Goal: Task Accomplishment & Management: Complete application form

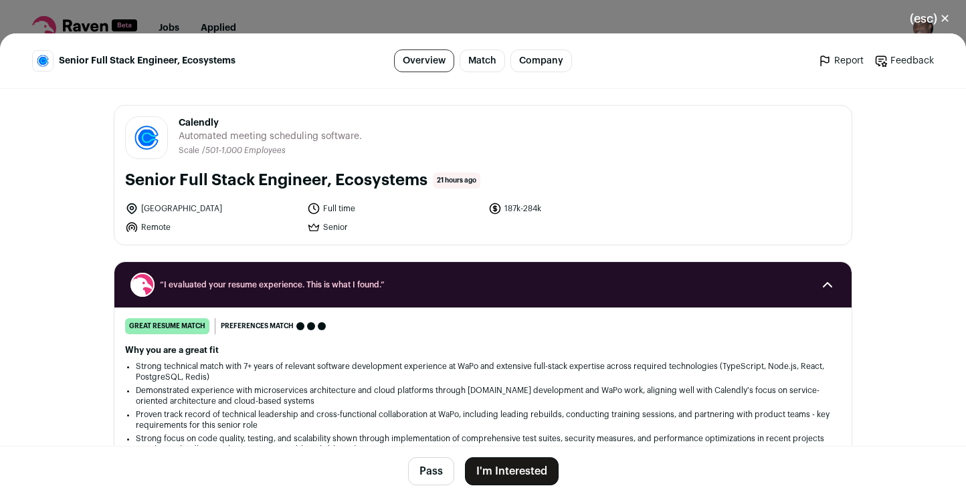
click at [520, 474] on button "I'm Interested" at bounding box center [512, 471] width 94 height 28
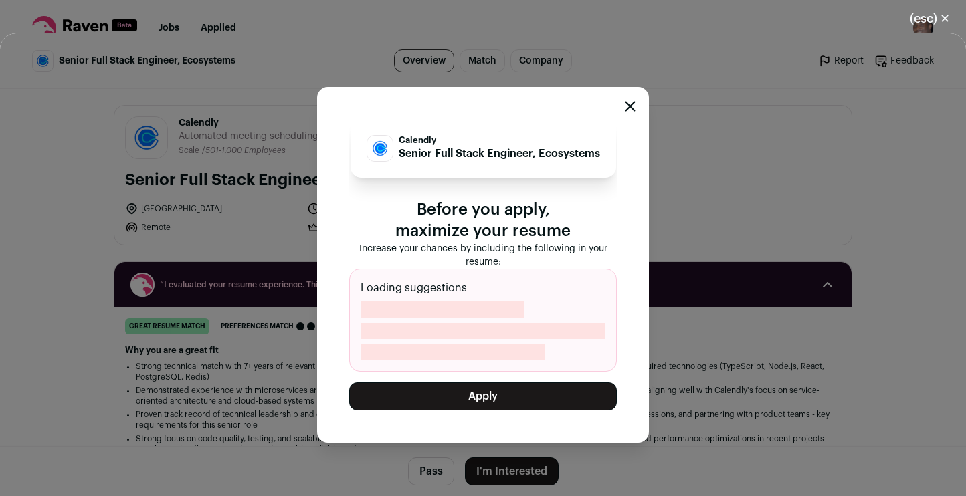
click at [520, 393] on button "Apply" at bounding box center [482, 396] width 267 height 28
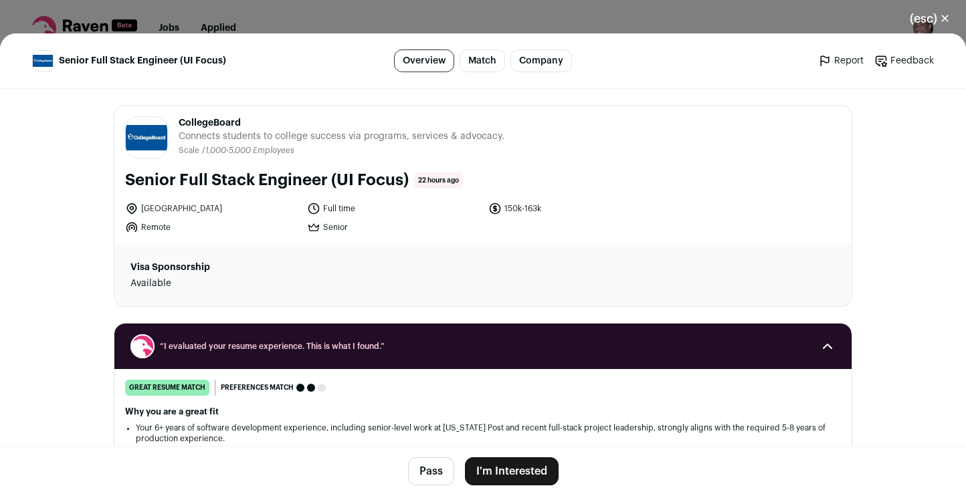
click at [499, 473] on button "I'm Interested" at bounding box center [512, 471] width 94 height 28
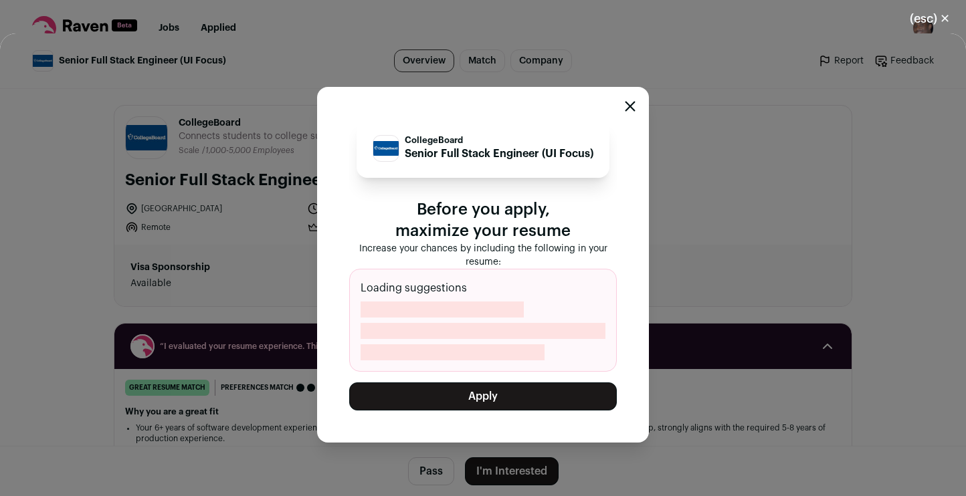
click at [507, 396] on button "Apply" at bounding box center [482, 396] width 267 height 28
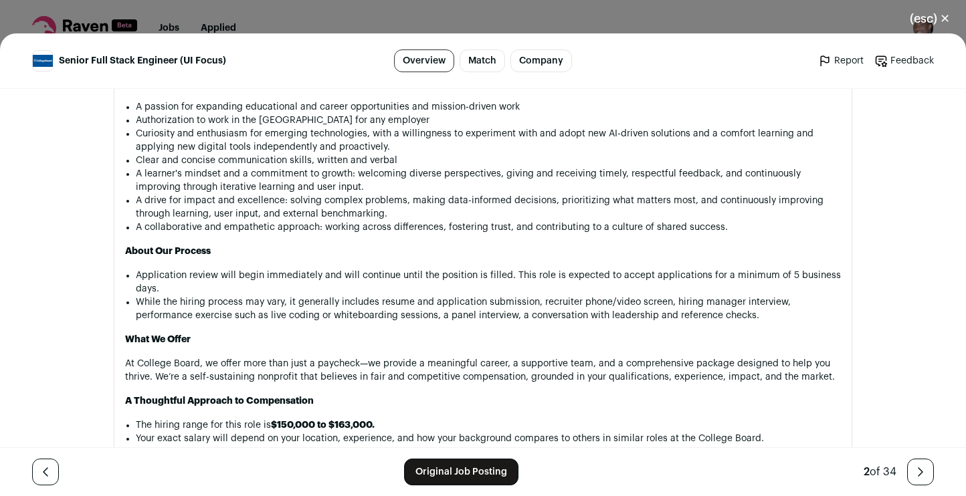
scroll to position [1818, 0]
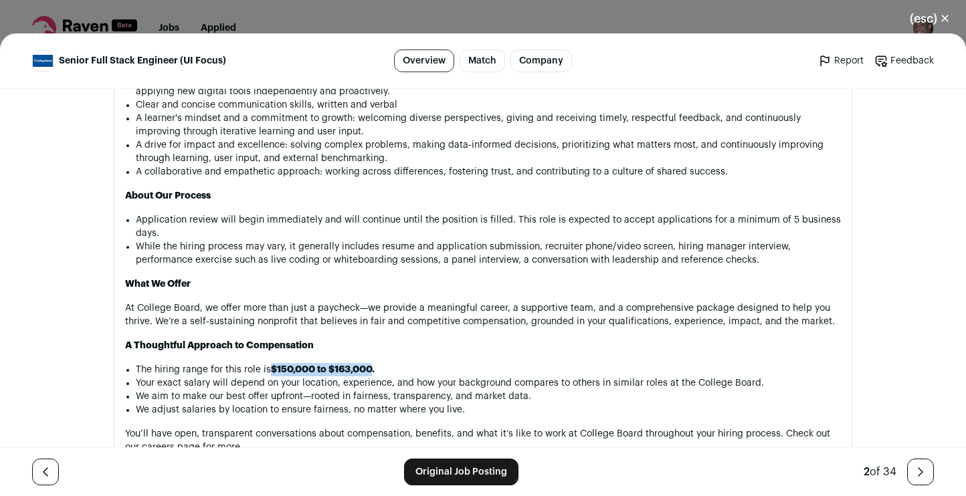
drag, startPoint x: 374, startPoint y: 324, endPoint x: 271, endPoint y: 328, distance: 103.7
click at [271, 363] on p "The hiring range for this role is $150,000 to $163,000." at bounding box center [488, 369] width 705 height 13
copy strong "$150,000 to $163,000"
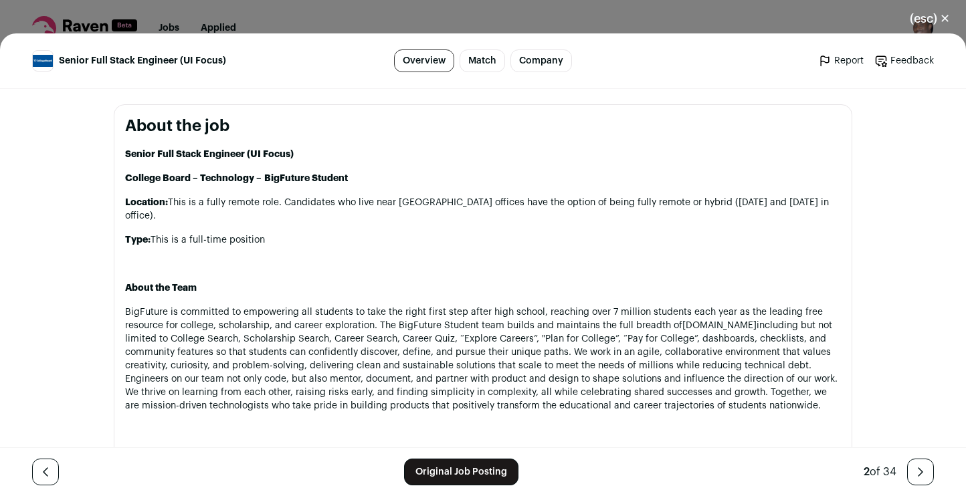
scroll to position [544, 0]
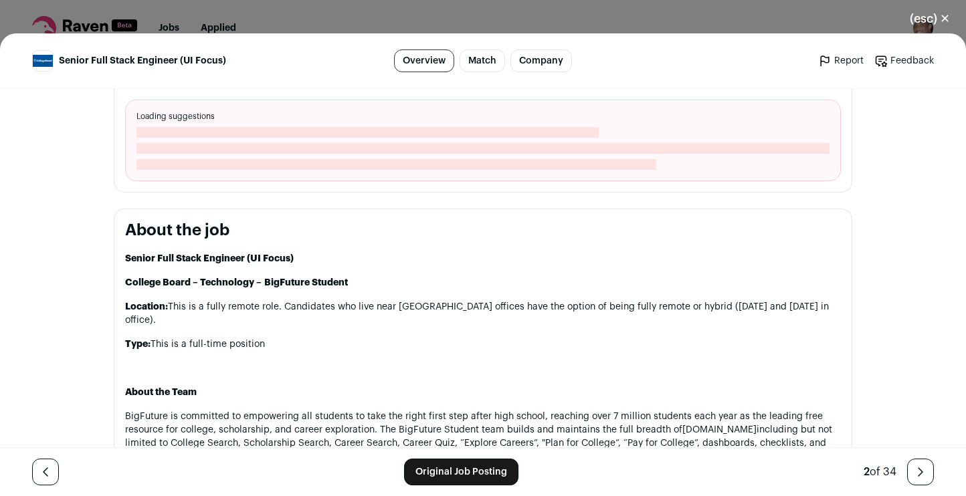
click at [931, 13] on button "(esc) ✕" at bounding box center [929, 18] width 72 height 29
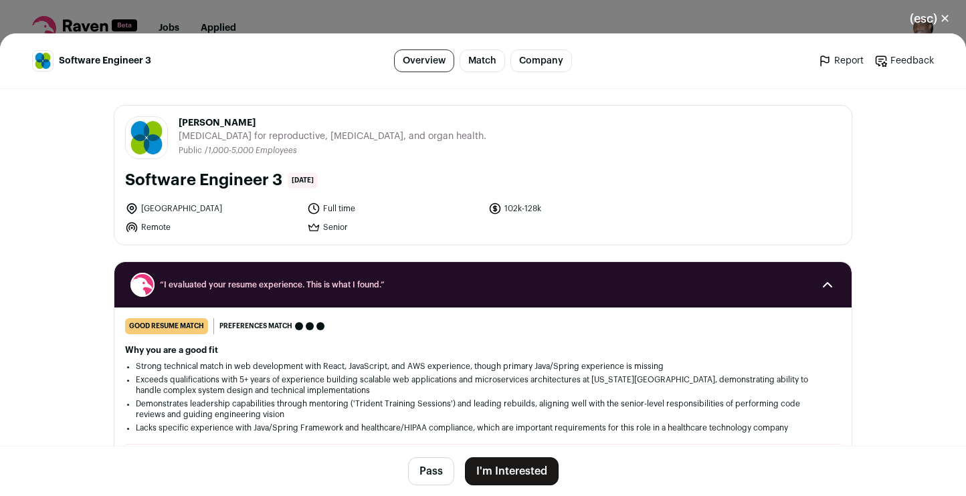
click at [513, 465] on button "I'm Interested" at bounding box center [512, 471] width 94 height 28
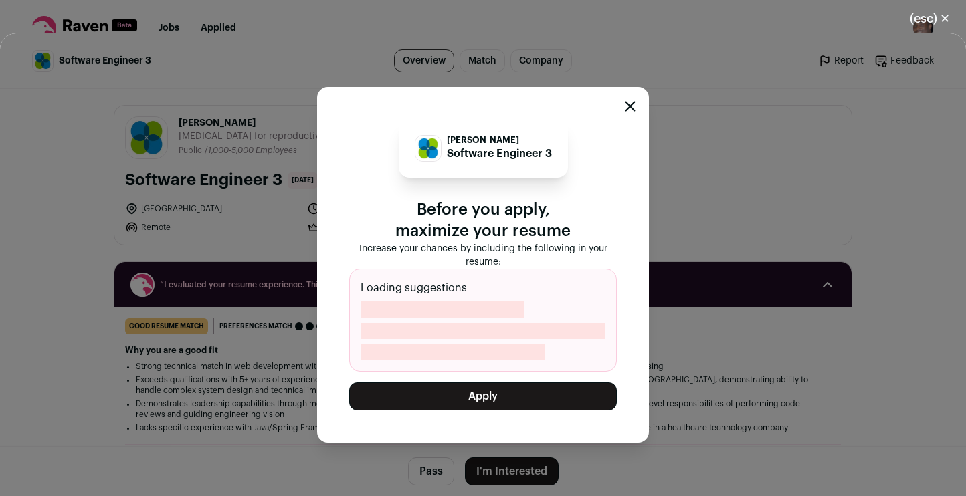
click at [557, 401] on button "Apply" at bounding box center [482, 396] width 267 height 28
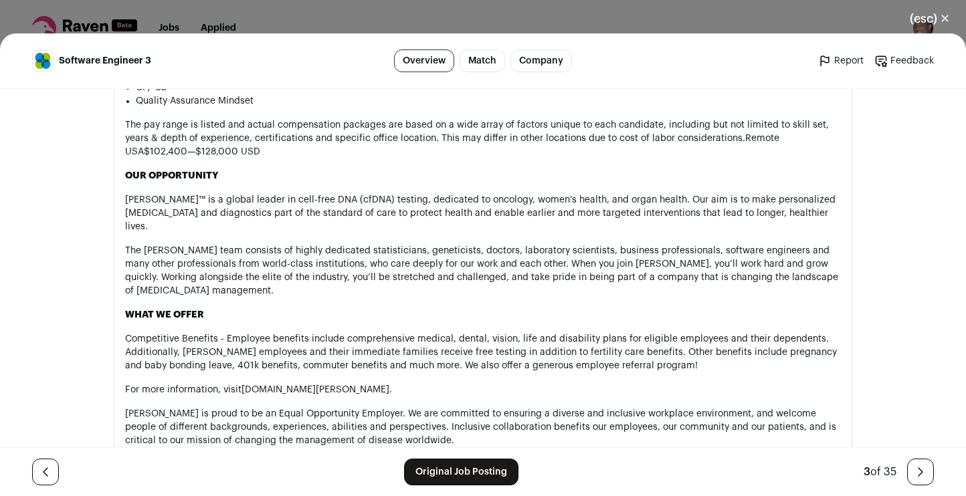
scroll to position [1203, 0]
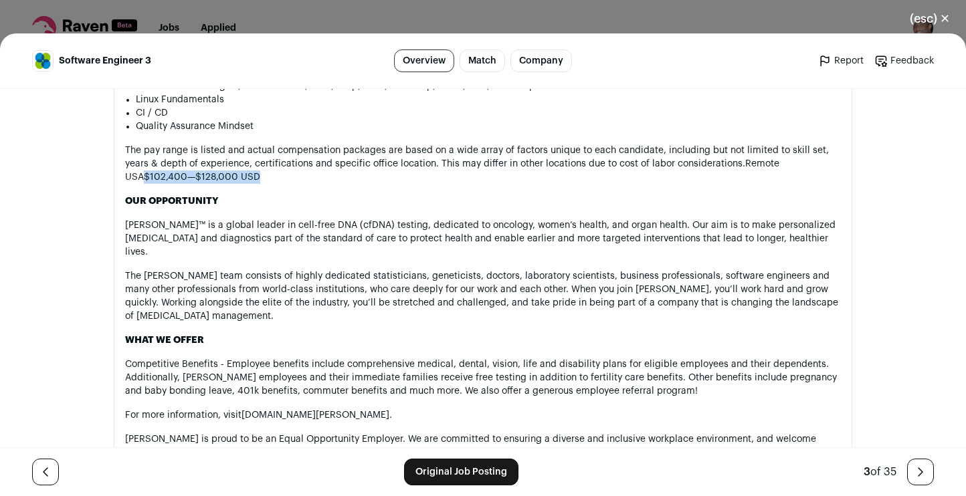
drag, startPoint x: 793, startPoint y: 163, endPoint x: 194, endPoint y: 178, distance: 599.3
click at [194, 178] on p "The pay range is listed and actual compensation packages are based on a wide ar…" at bounding box center [482, 164] width 715 height 40
copy p "$102,400—$128,000 USD"
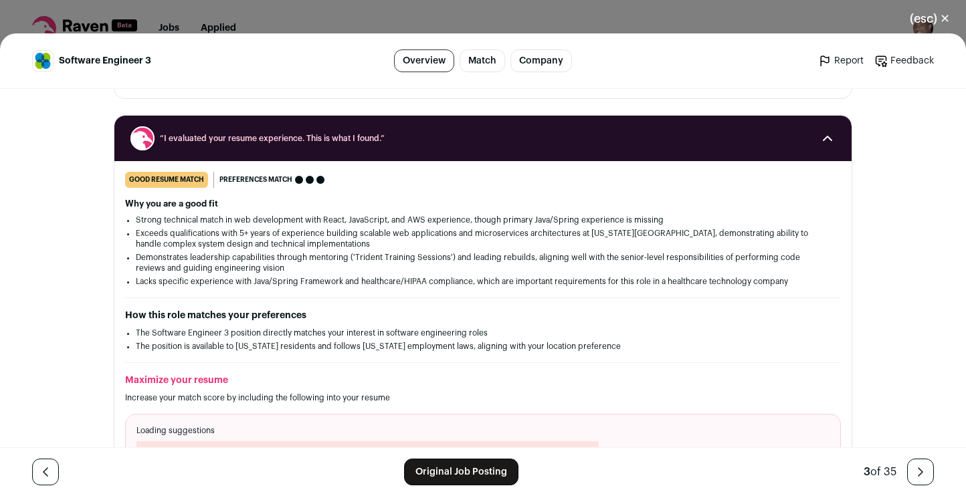
scroll to position [0, 0]
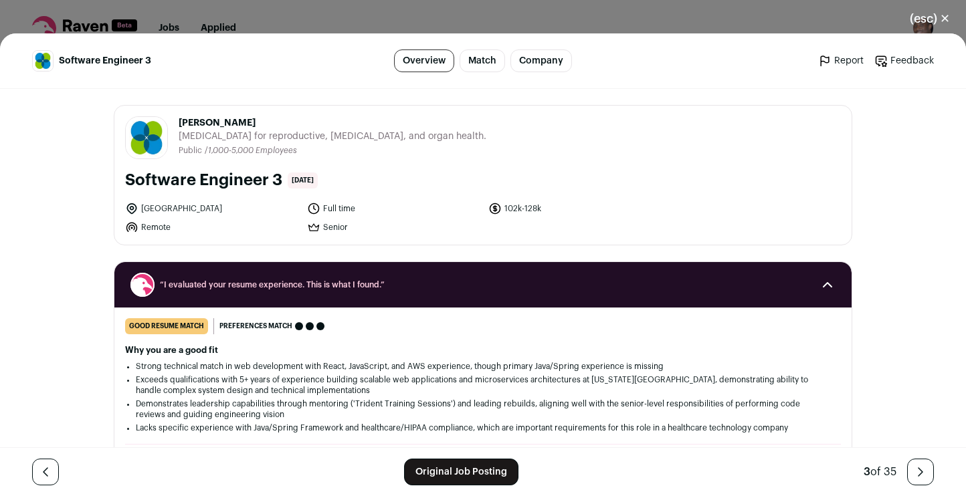
click at [935, 23] on button "(esc) ✕" at bounding box center [929, 18] width 72 height 29
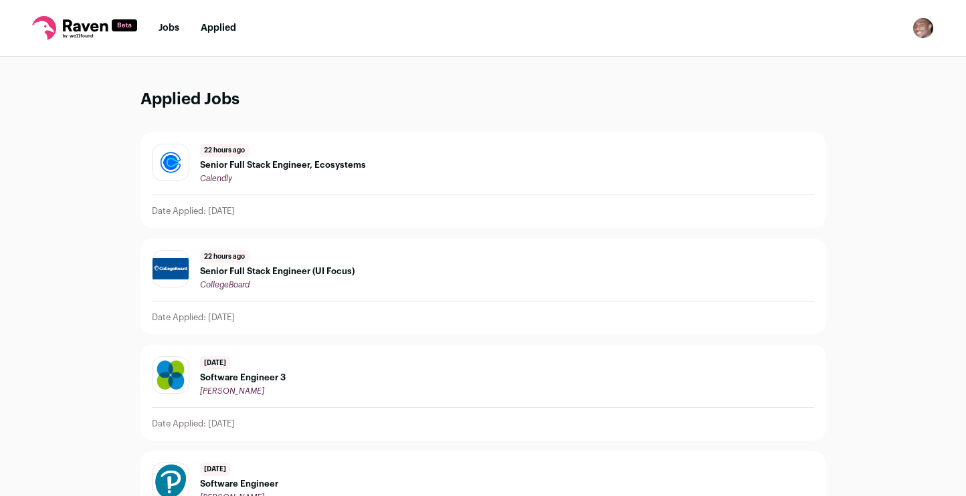
click at [82, 33] on icon at bounding box center [84, 28] width 105 height 24
click at [168, 31] on link "Jobs" at bounding box center [168, 27] width 21 height 9
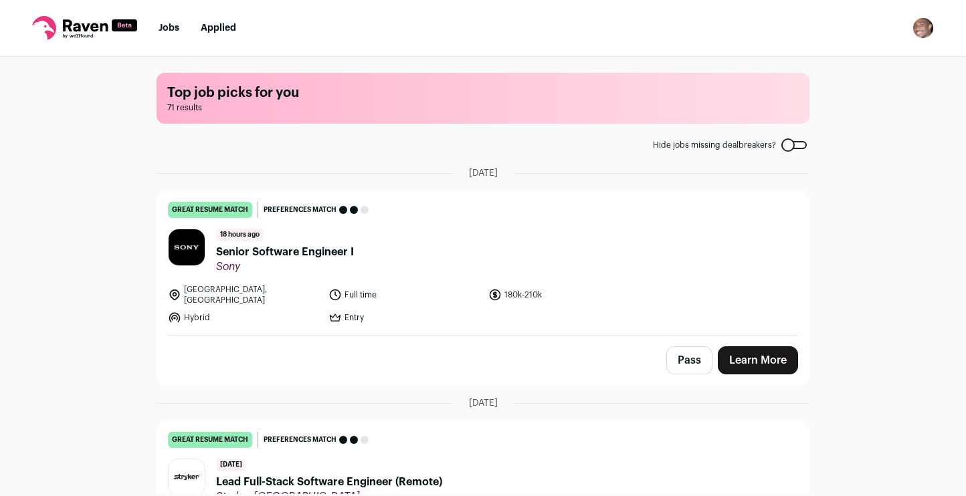
scroll to position [1, 0]
click at [733, 346] on link "Learn More" at bounding box center [757, 360] width 80 height 28
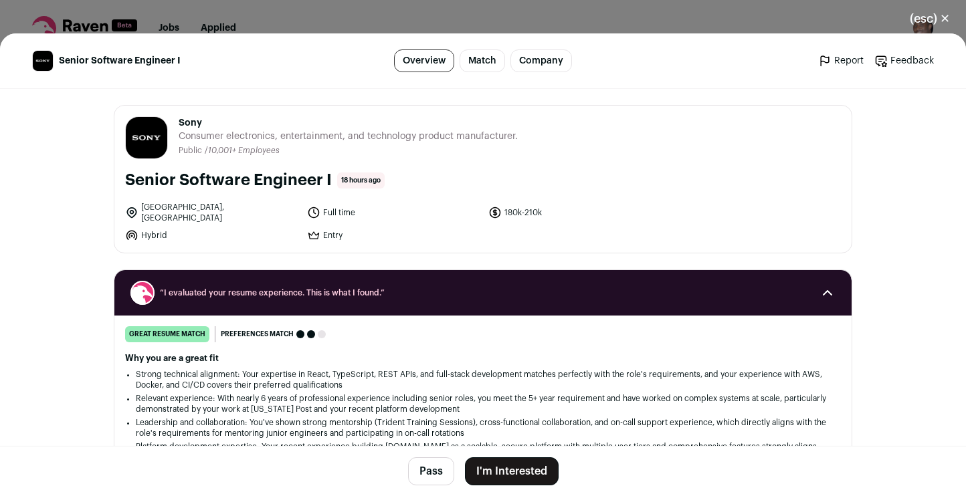
click at [497, 469] on button "I'm Interested" at bounding box center [512, 471] width 94 height 28
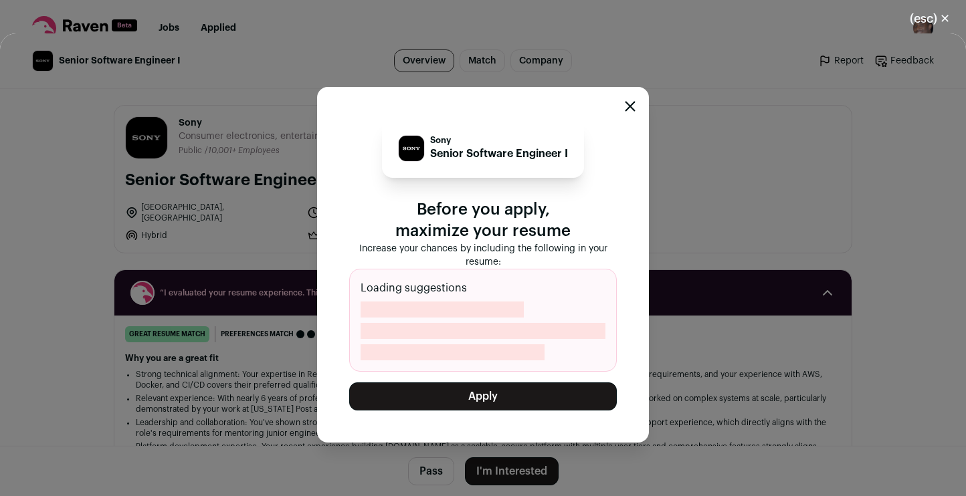
click at [507, 399] on button "Apply" at bounding box center [482, 396] width 267 height 28
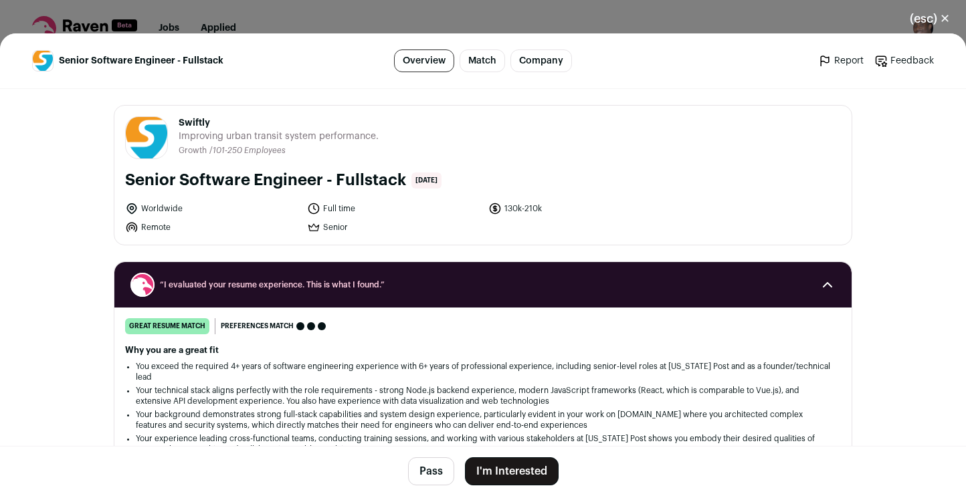
click at [536, 474] on button "I'm Interested" at bounding box center [512, 471] width 94 height 28
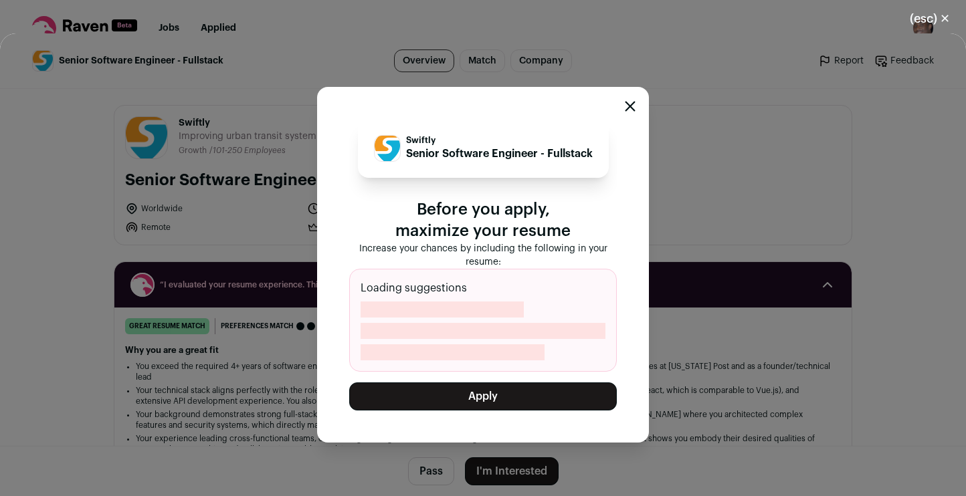
click at [541, 395] on button "Apply" at bounding box center [482, 396] width 267 height 28
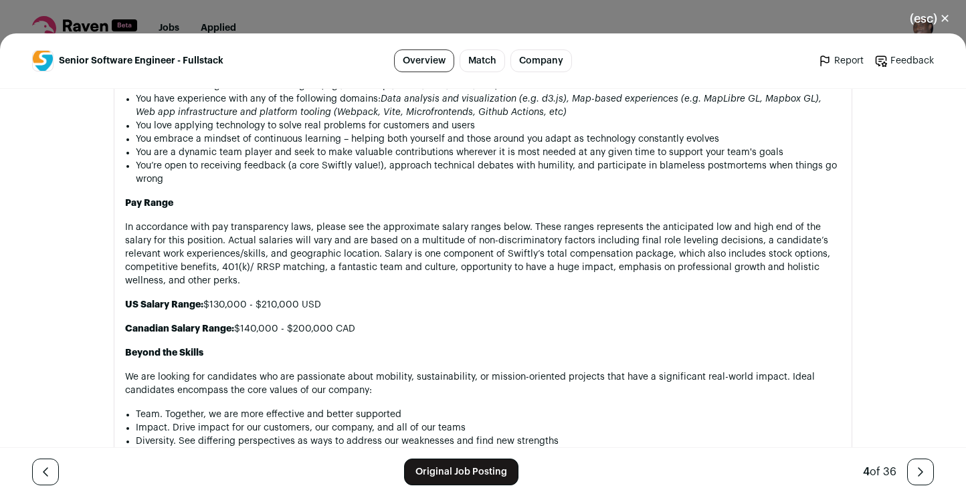
scroll to position [1381, 0]
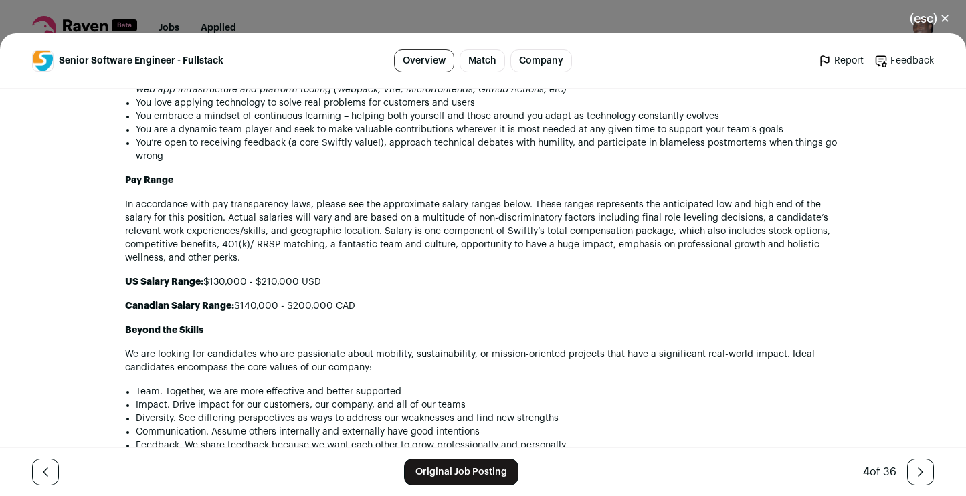
drag, startPoint x: 207, startPoint y: 282, endPoint x: 329, endPoint y: 286, distance: 122.5
click at [329, 286] on p "US Salary Range: $130,000 - $210,000 USD" at bounding box center [482, 281] width 715 height 13
copy p "$130,000 - $210,000 USD"
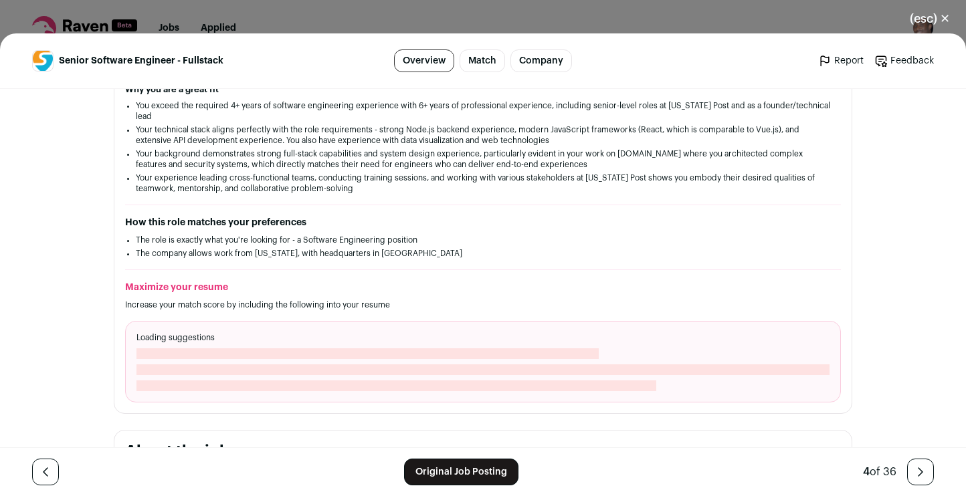
scroll to position [0, 0]
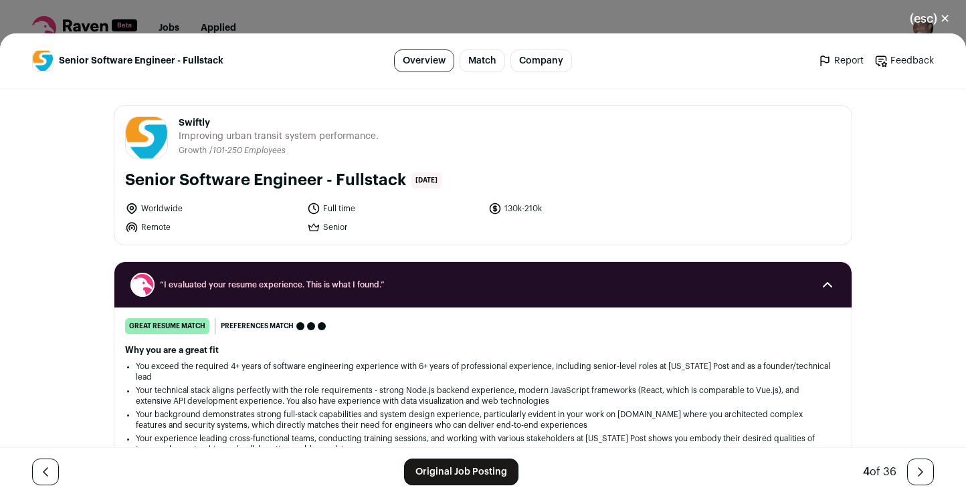
click at [401, 13] on div "(esc) ✕ Senior Software Engineer - Fullstack Overview Match Company Report Feed…" at bounding box center [483, 248] width 966 height 496
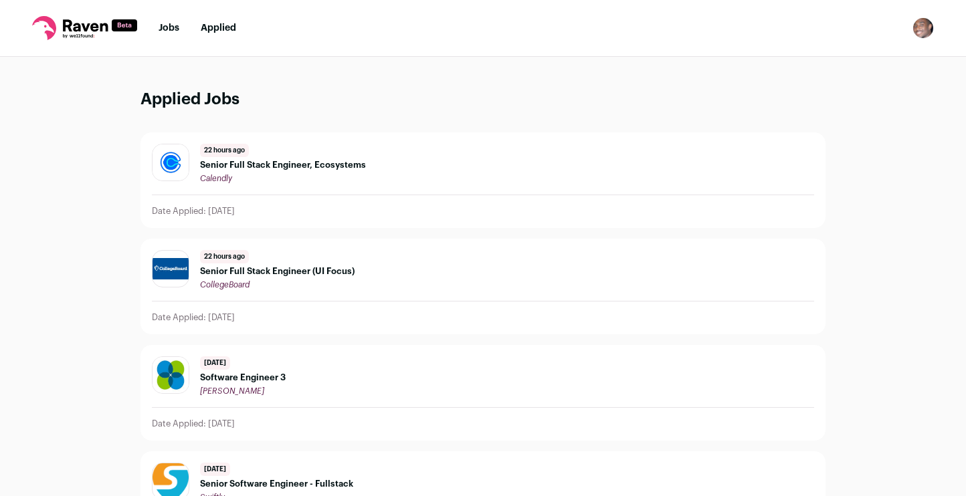
click at [170, 31] on link "Jobs" at bounding box center [168, 27] width 21 height 9
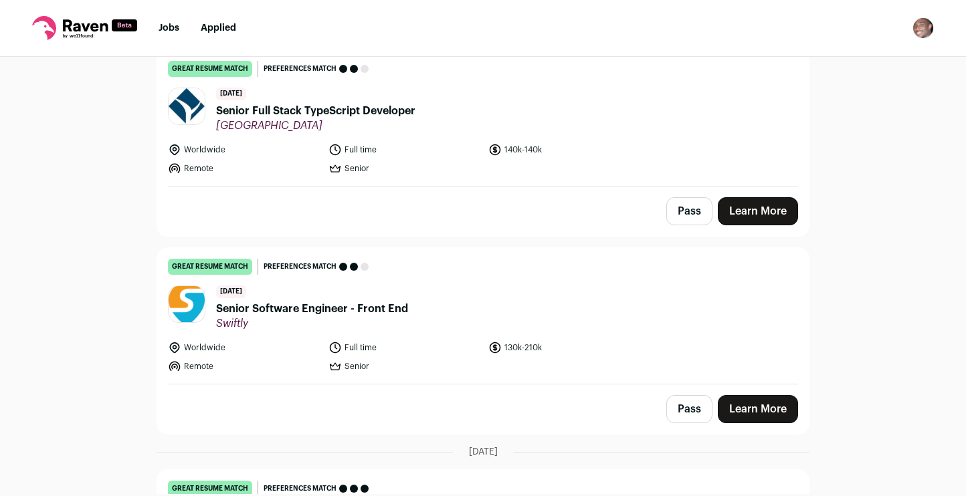
scroll to position [193, 0]
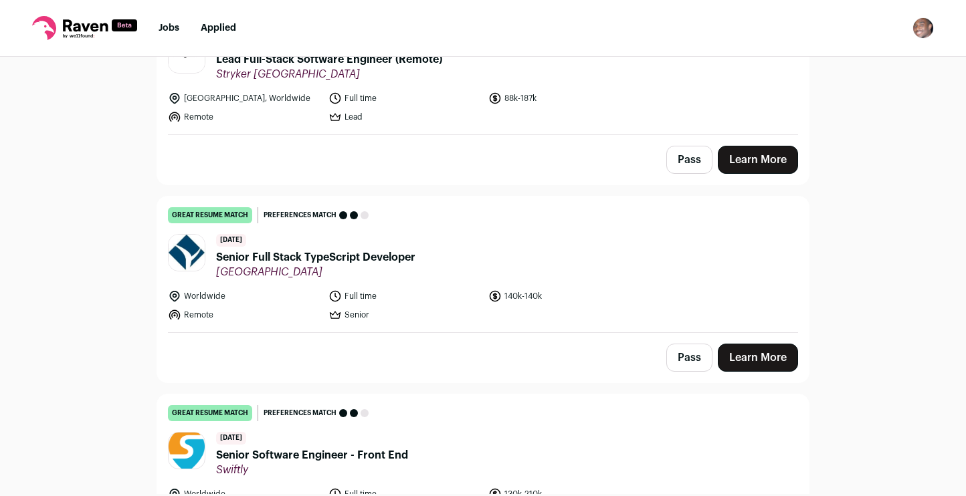
click at [216, 28] on link "Applied" at bounding box center [218, 27] width 35 height 9
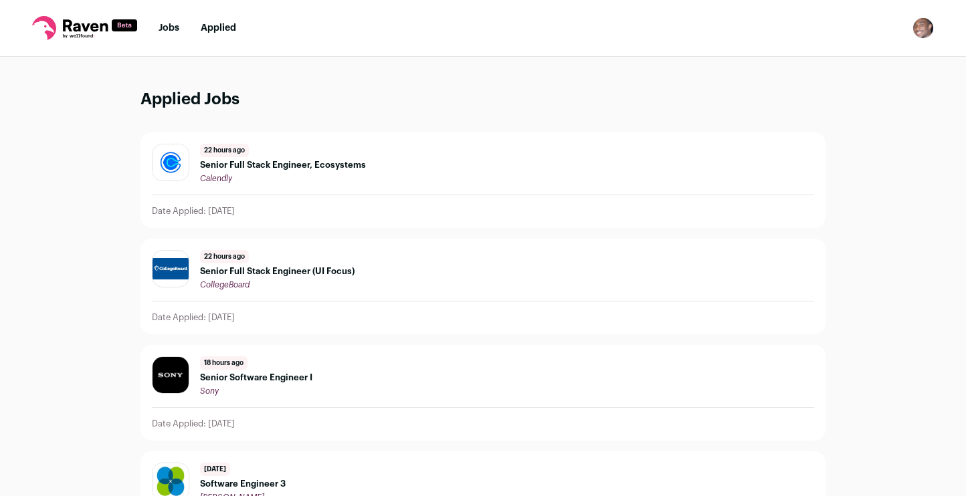
click at [225, 375] on span "Senior Software Engineer I" at bounding box center [256, 377] width 112 height 11
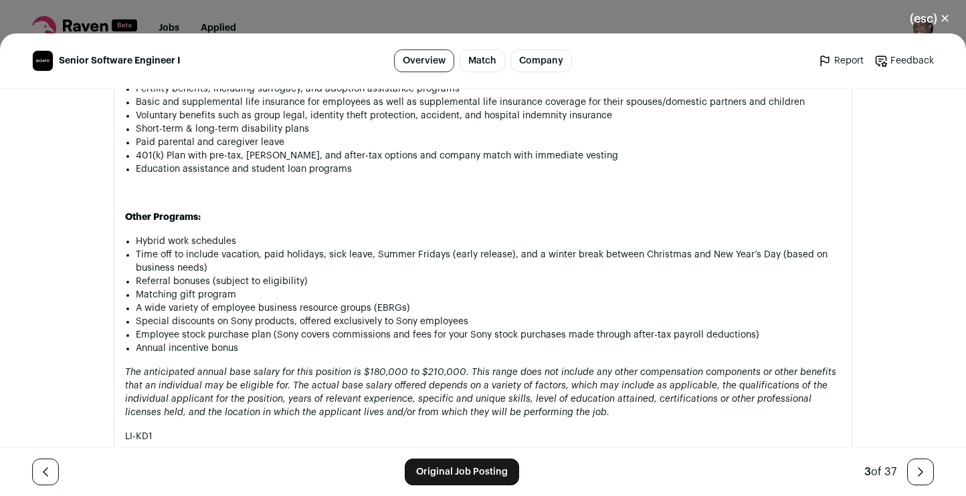
scroll to position [1524, 0]
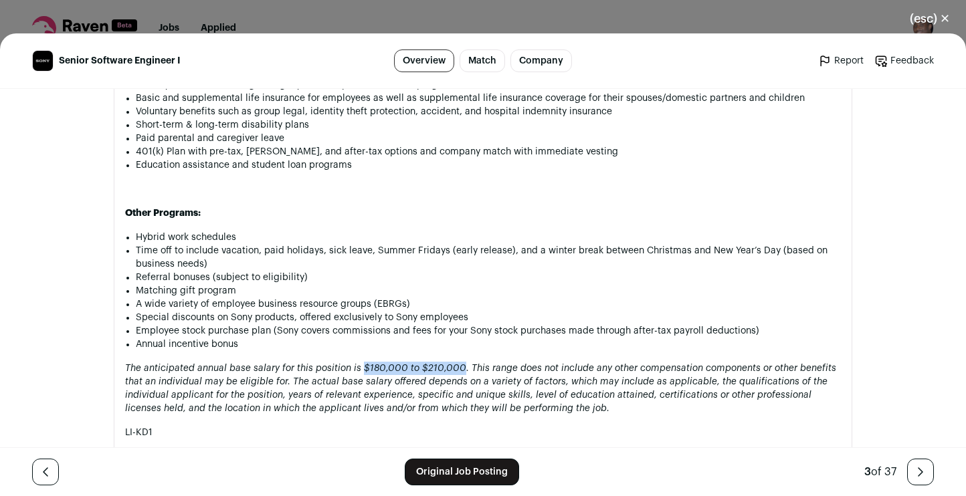
drag, startPoint x: 356, startPoint y: 372, endPoint x: 454, endPoint y: 374, distance: 97.6
click at [454, 374] on em "The anticipated annual base salary for this position is $180,000 to $210,000. T…" at bounding box center [480, 388] width 711 height 49
copy em "$180,000 to $210,000"
